Goal: Transaction & Acquisition: Purchase product/service

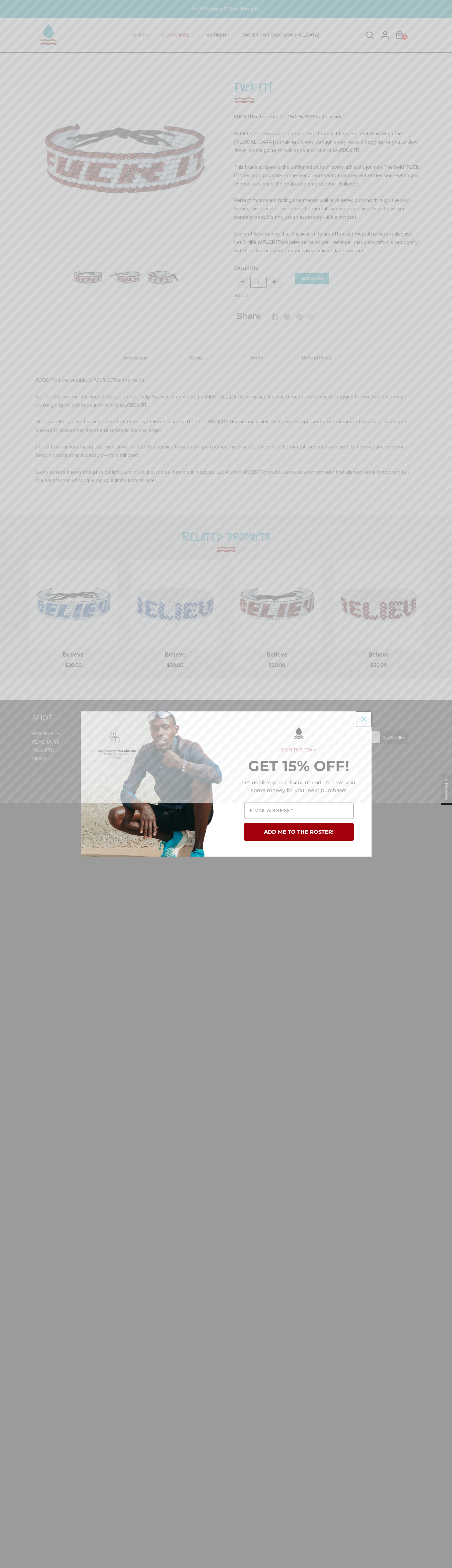
click at [364, 719] on icon "close icon" at bounding box center [364, 719] width 5 height 5
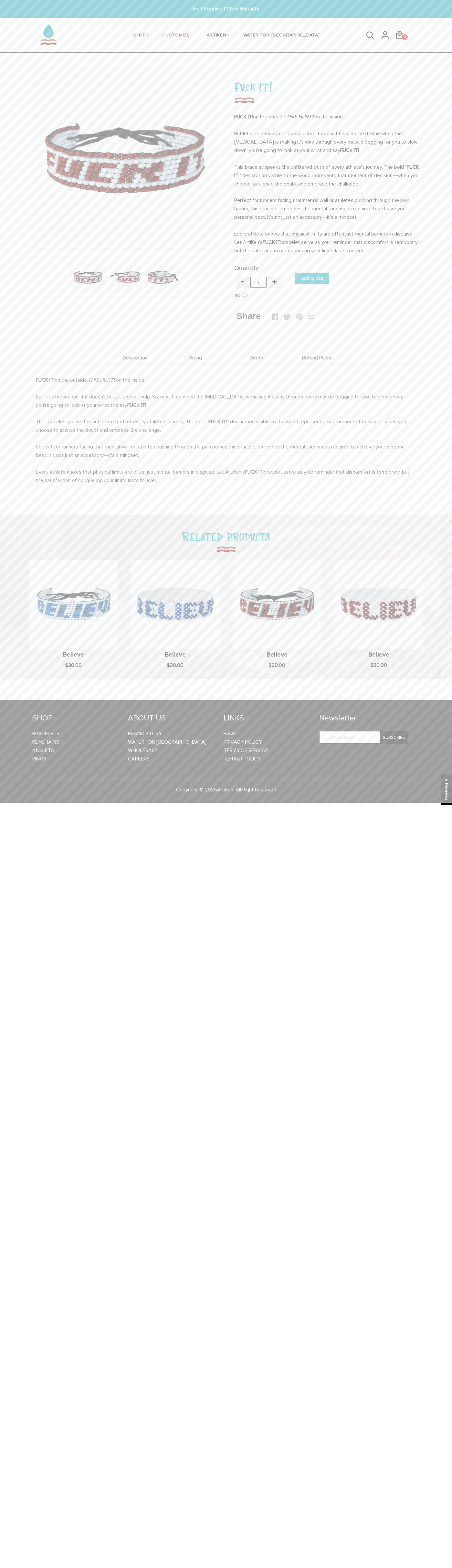
click at [313, 278] on input "Add to cart" at bounding box center [312, 278] width 34 height 12
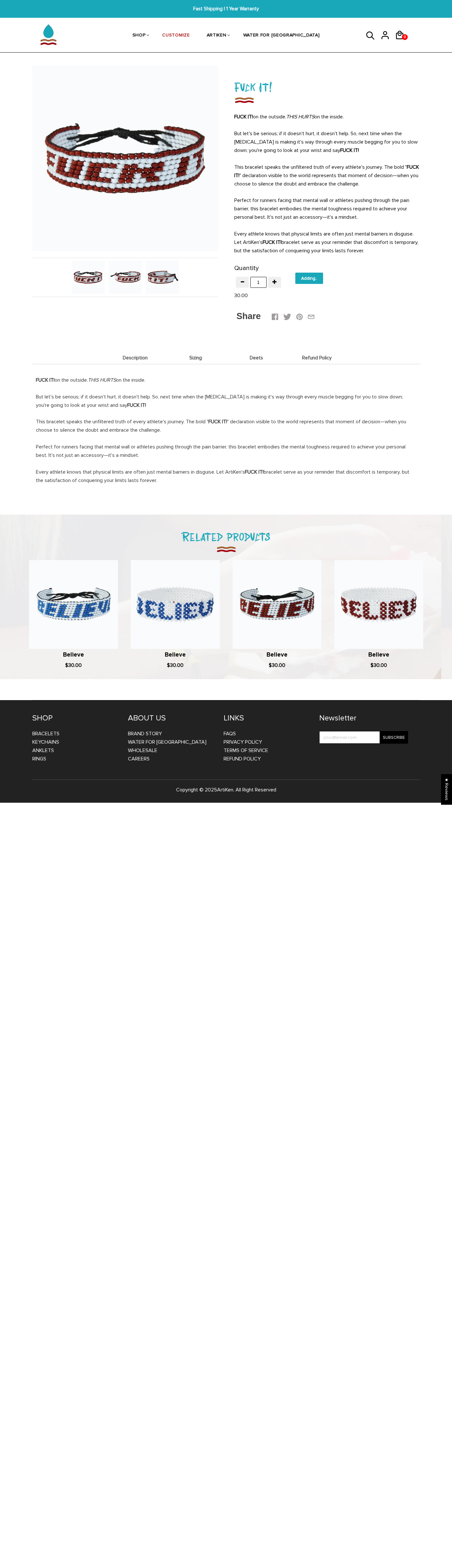
type input "Add to cart"
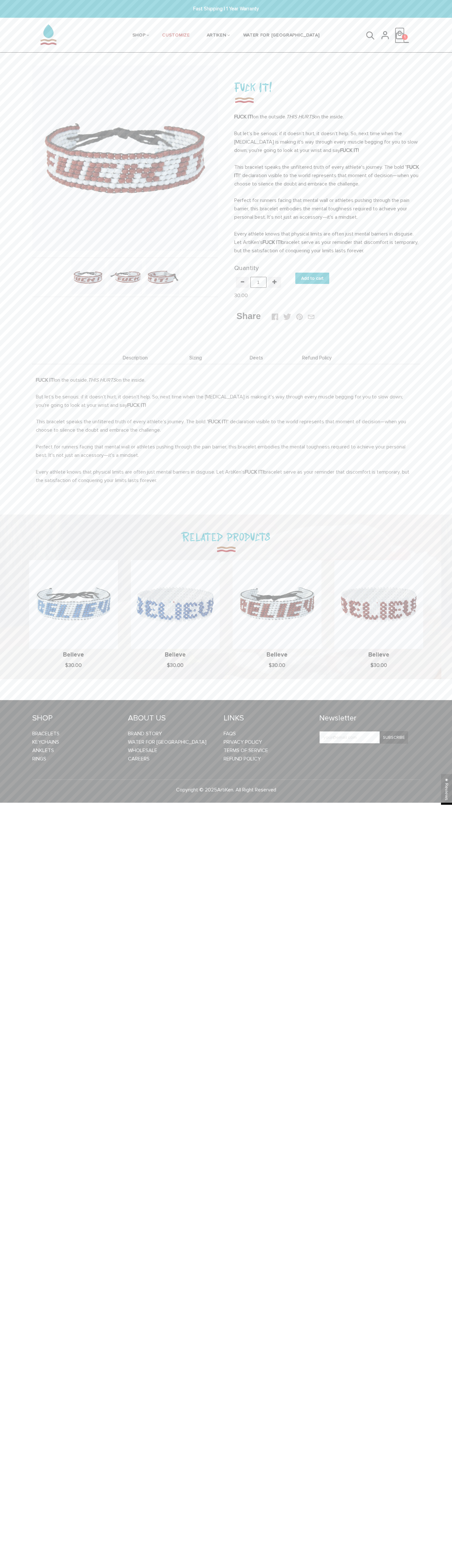
click at [400, 35] on div "1 1 Qty: 1 Fuck It! 30.00 View cart Check out" at bounding box center [402, 35] width 15 height 15
click at [0, 0] on link "Check out" at bounding box center [0, 0] width 0 height 0
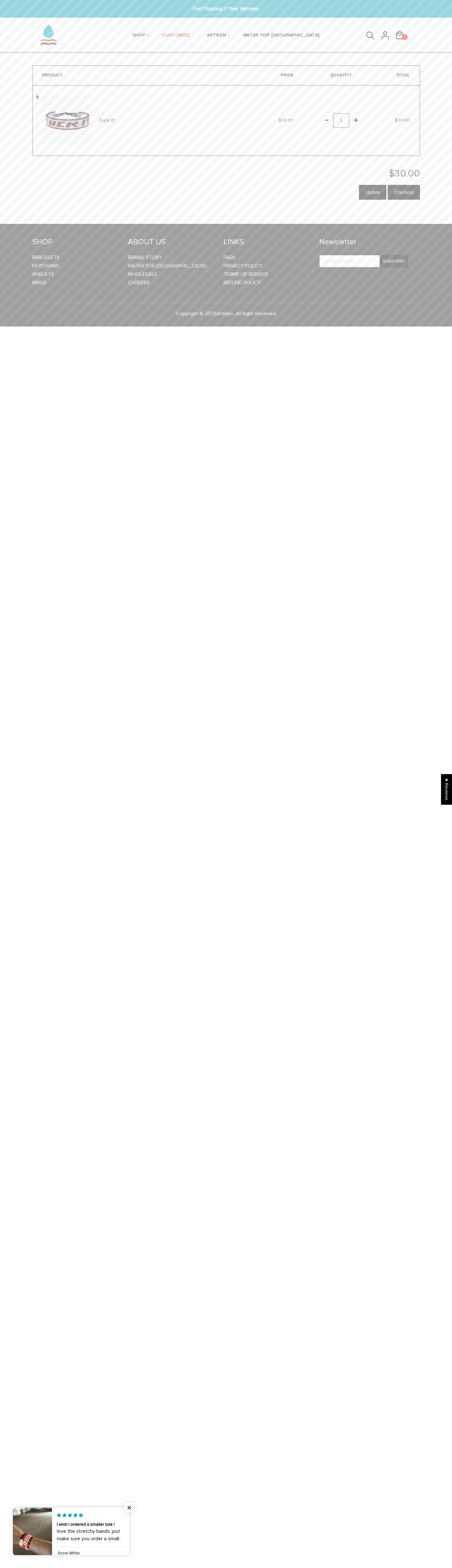
click at [37, 97] on link "" at bounding box center [37, 96] width 3 height 3
